Goal: Register for event/course

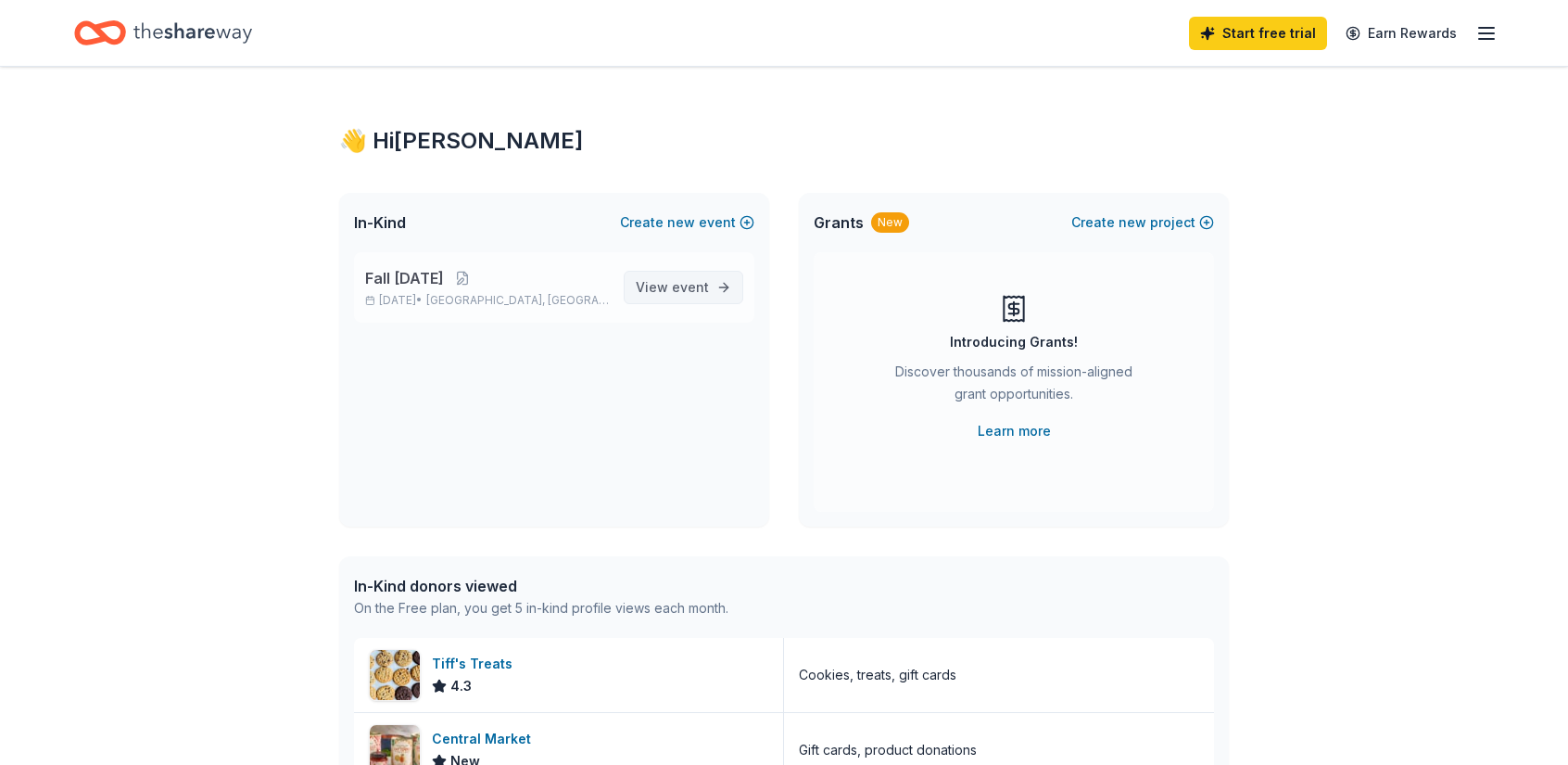
click at [675, 290] on span "event" at bounding box center [690, 287] width 37 height 16
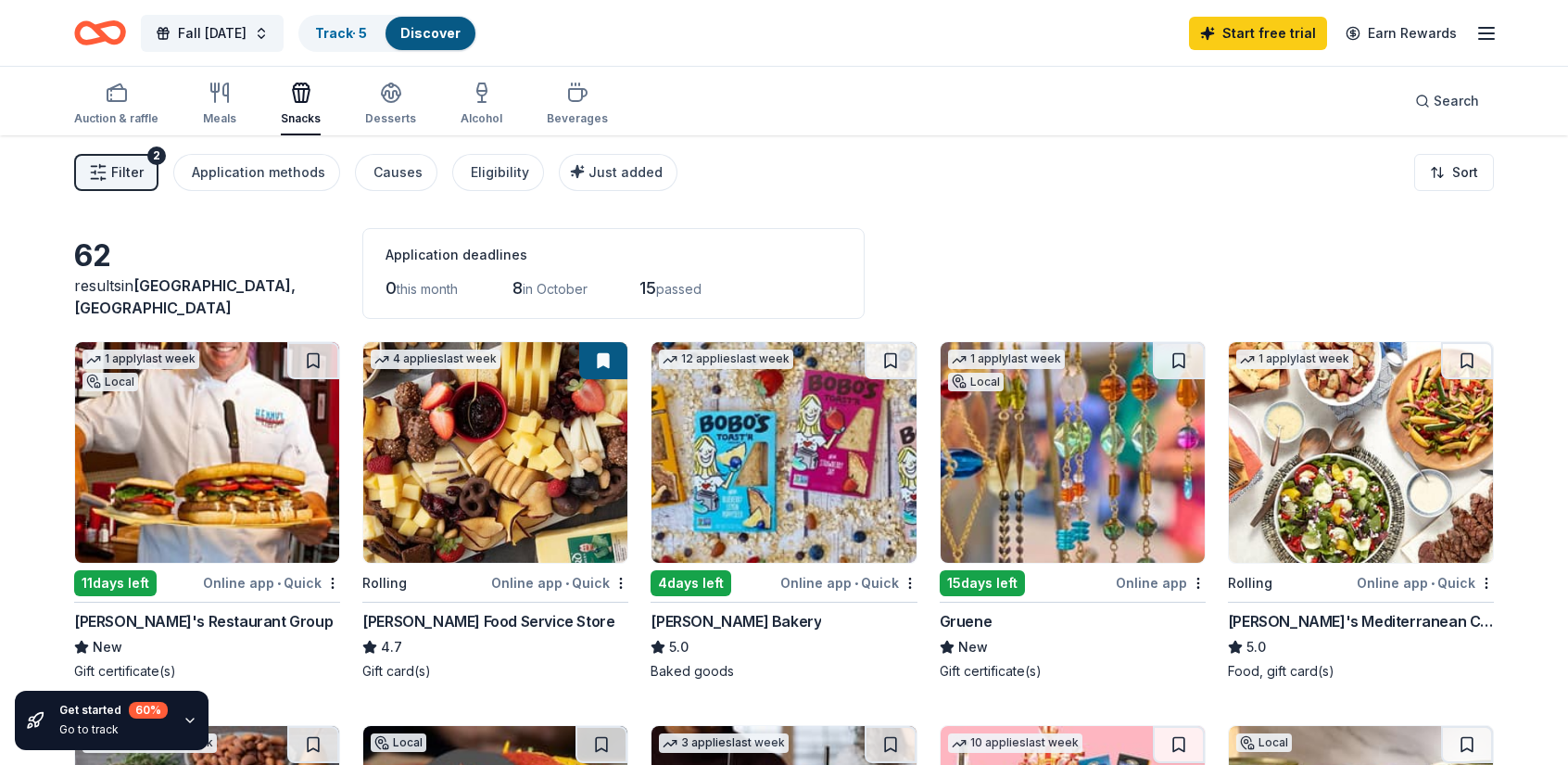
click at [1013, 412] on img at bounding box center [1073, 452] width 264 height 221
click at [234, 35] on span "Fall [DATE]" at bounding box center [212, 33] width 69 height 22
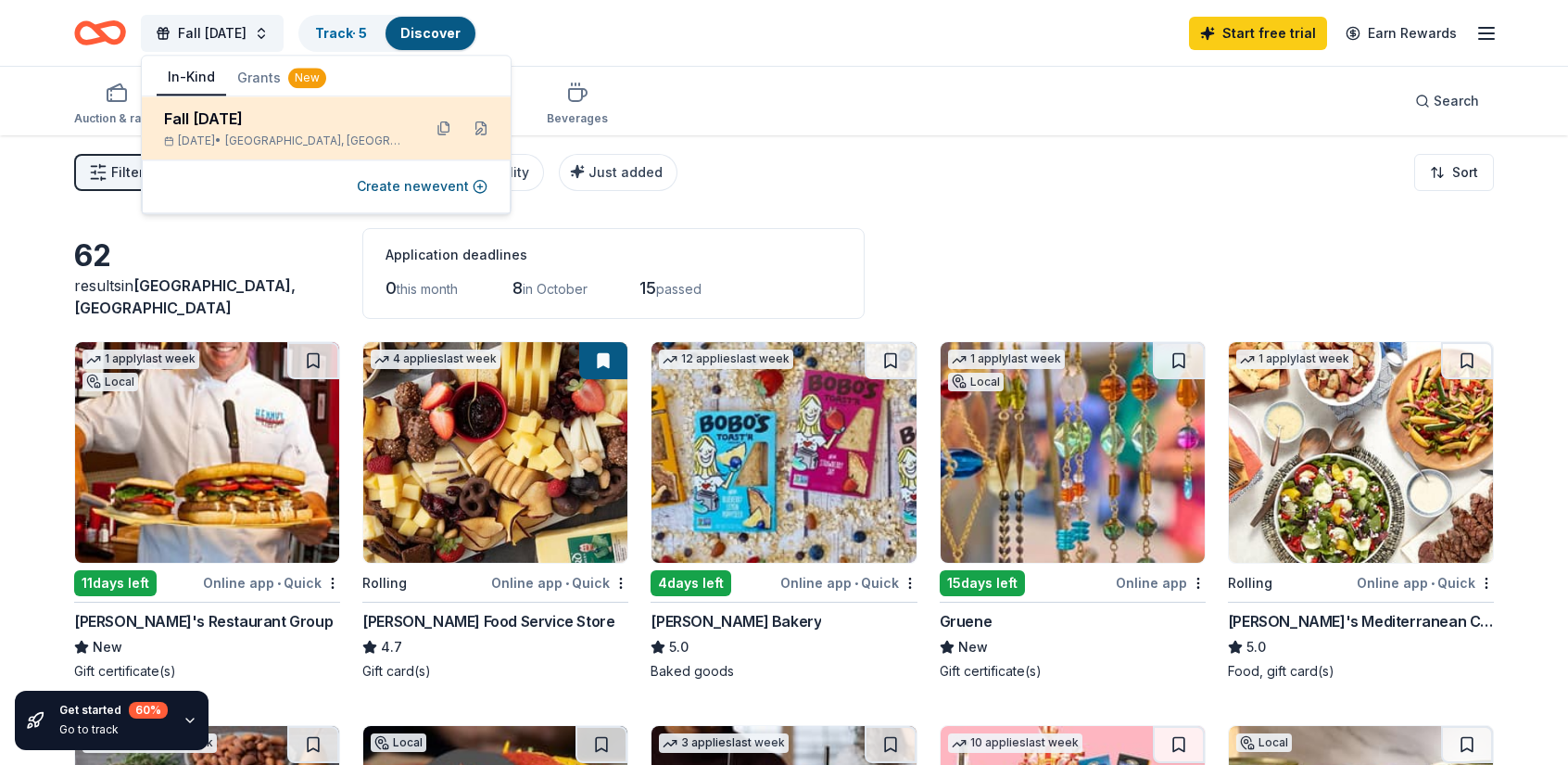
click at [252, 141] on div "Oct 24, 2025 • Dallas, TX" at bounding box center [285, 140] width 242 height 15
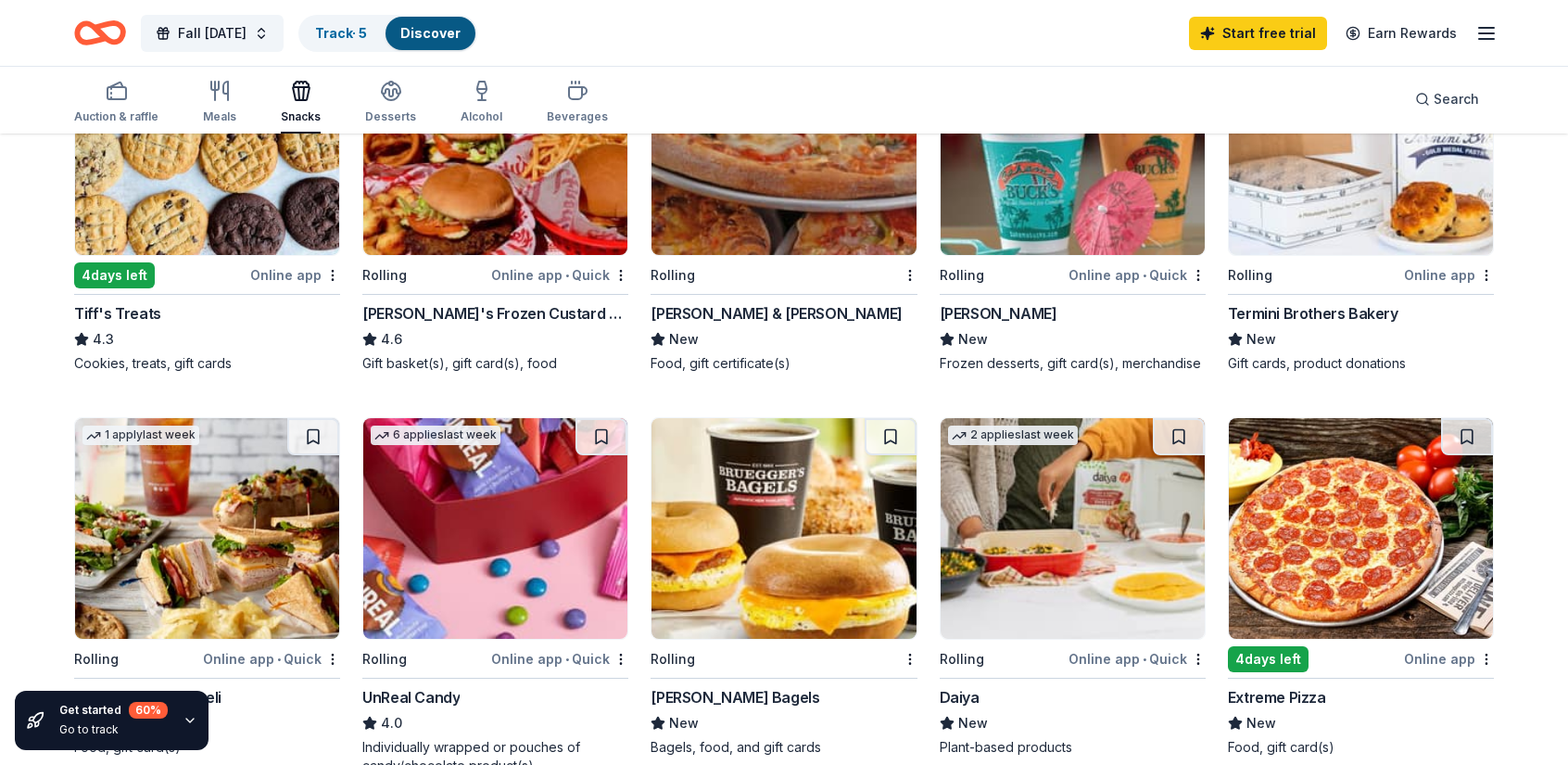
scroll to position [1089, 0]
